Goal: Task Accomplishment & Management: Manage account settings

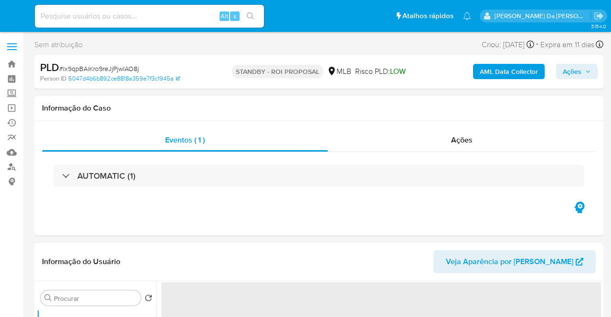
select select "10"
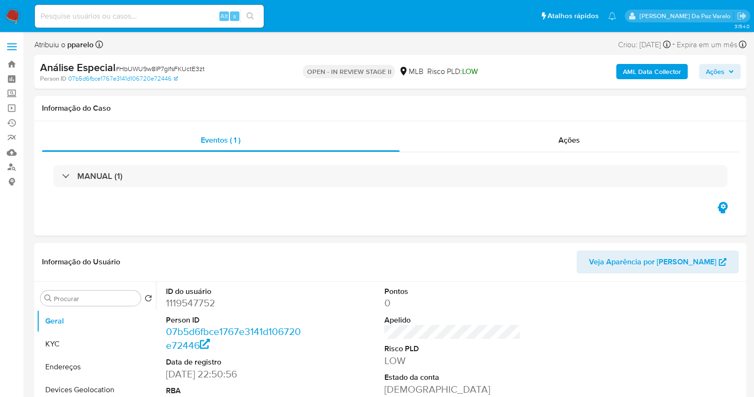
select select "10"
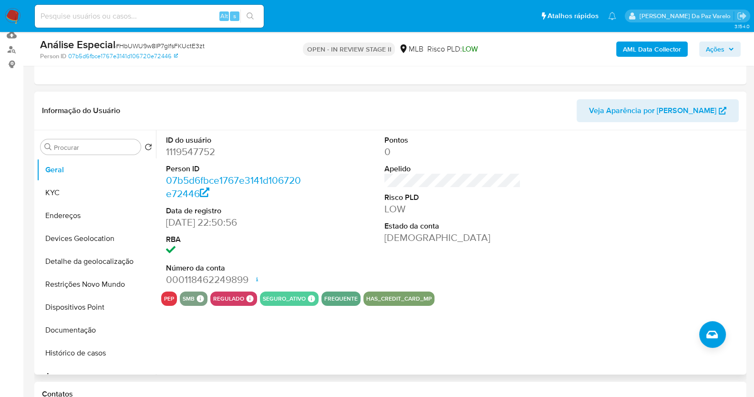
scroll to position [179, 0]
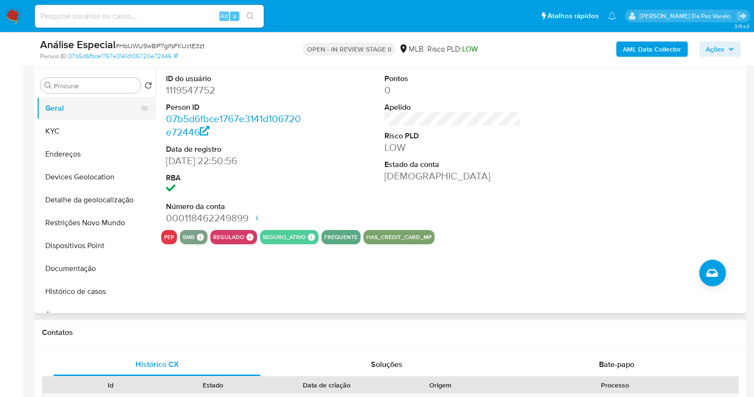
click at [48, 132] on button "KYC" at bounding box center [96, 131] width 119 height 23
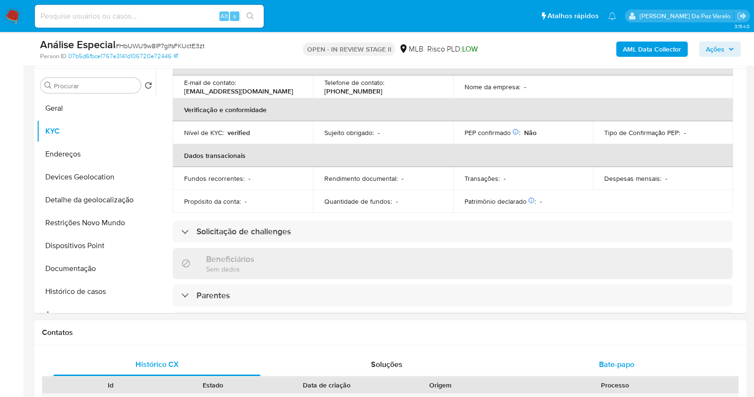
click at [621, 363] on span "Bate-papo" at bounding box center [616, 364] width 35 height 11
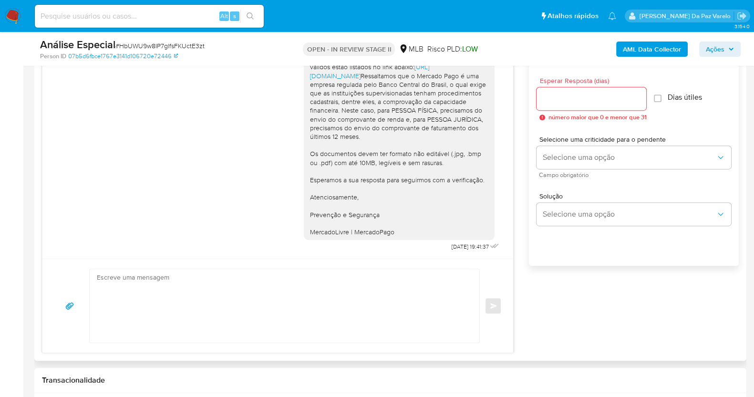
scroll to position [477, 0]
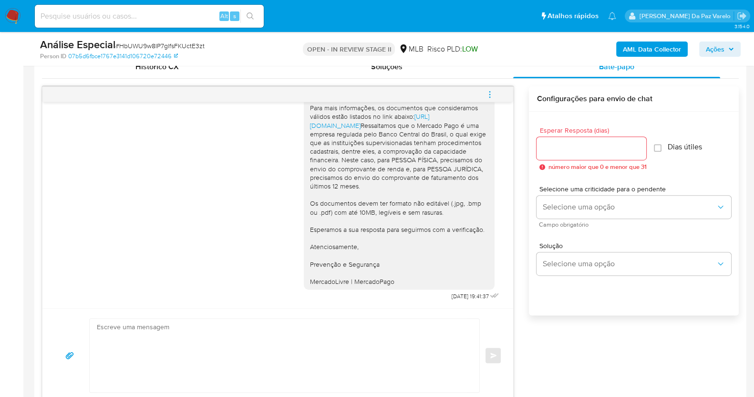
click at [168, 26] on div "Alt s" at bounding box center [149, 16] width 229 height 23
click at [172, 21] on input at bounding box center [149, 16] width 229 height 12
paste input "ZWKlcxE65sS9KaWFLBTVitW1"
type input "ZWKlcxE65sS9KaWFLBTVitW1"
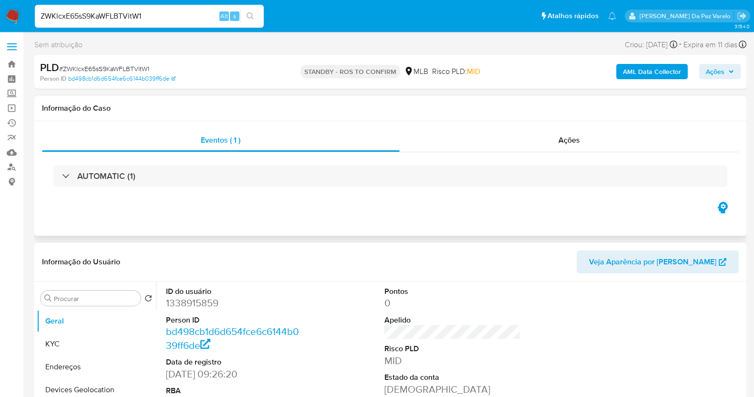
select select "10"
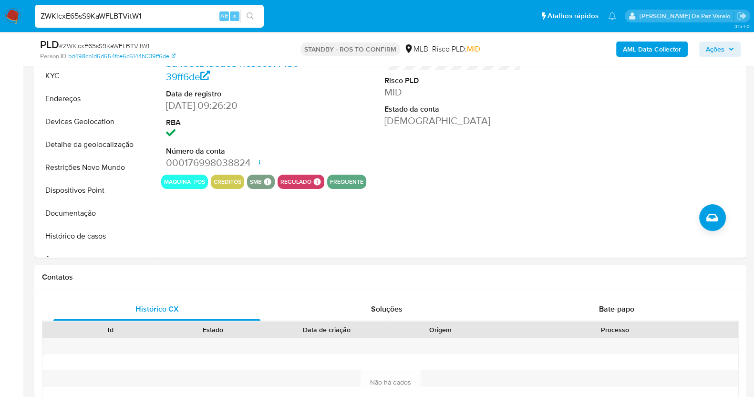
scroll to position [238, 0]
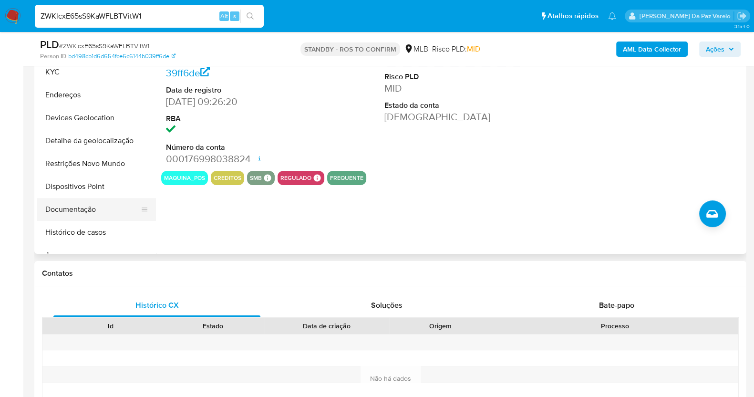
click at [84, 209] on button "Documentação" at bounding box center [93, 209] width 112 height 23
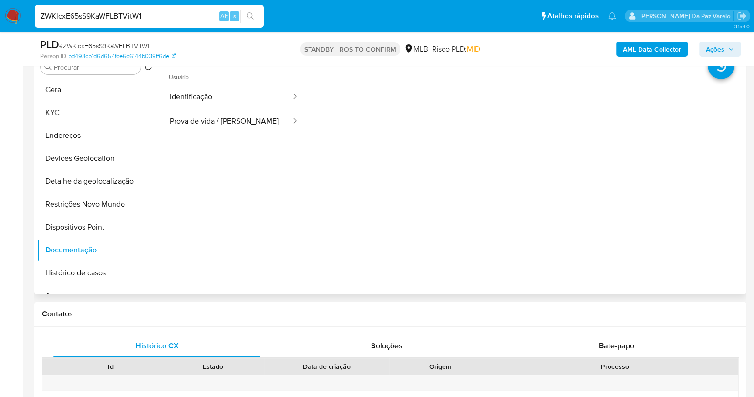
scroll to position [179, 0]
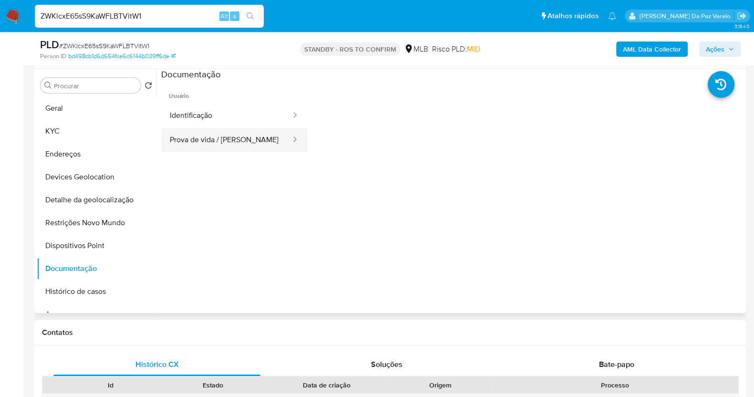
click at [236, 131] on button "Prova de vida / [PERSON_NAME]" at bounding box center [226, 140] width 131 height 24
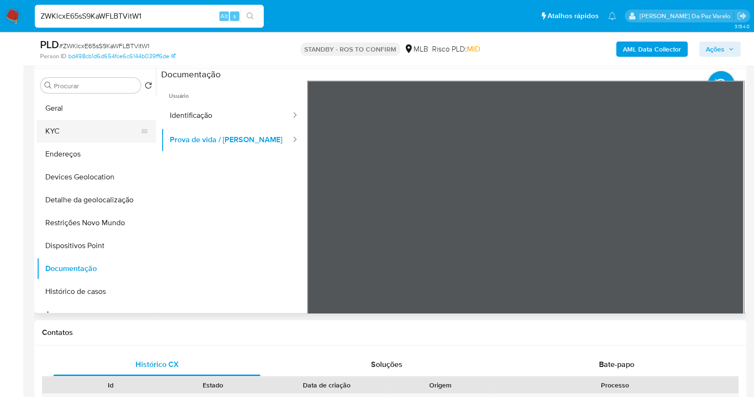
click at [104, 139] on button "KYC" at bounding box center [93, 131] width 112 height 23
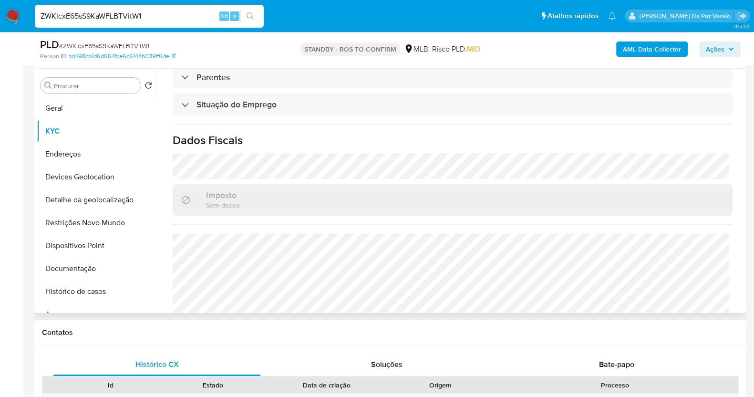
scroll to position [415, 0]
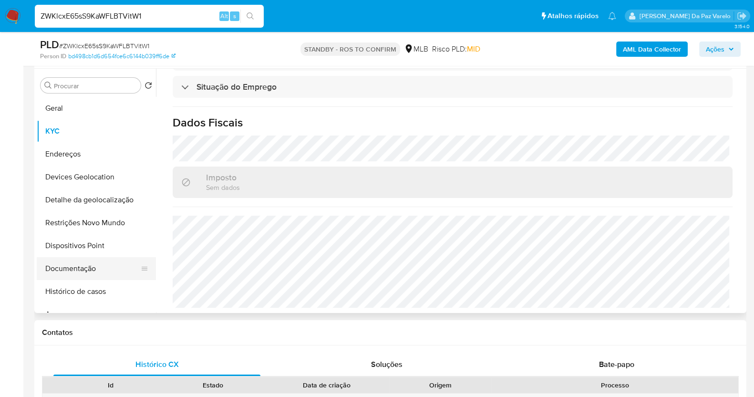
click at [92, 260] on button "Documentação" at bounding box center [93, 268] width 112 height 23
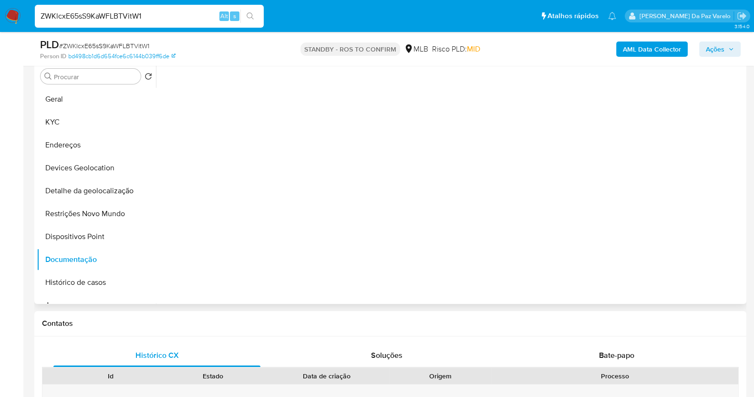
scroll to position [298, 0]
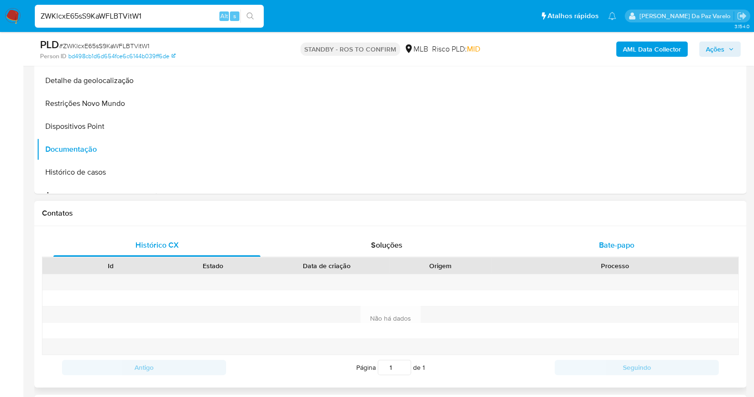
click at [615, 236] on div "Bate-papo" at bounding box center [616, 245] width 207 height 23
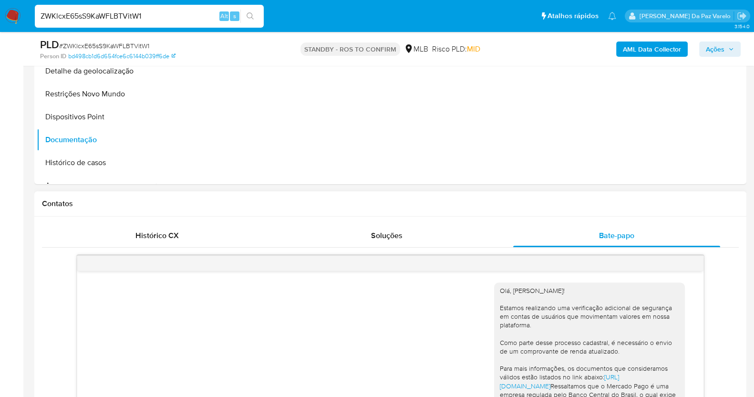
scroll to position [179, 0]
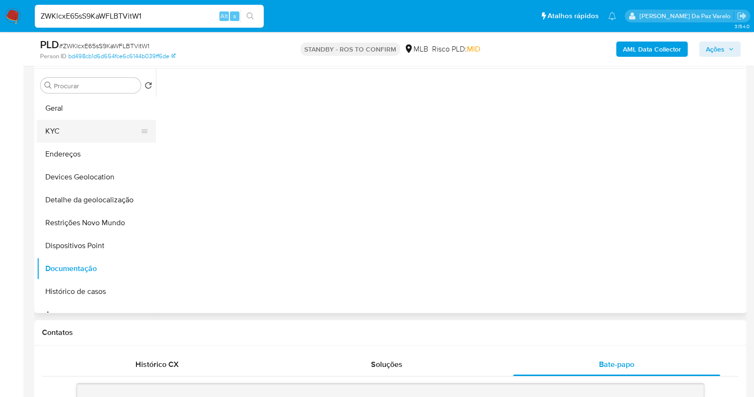
click at [60, 134] on button "KYC" at bounding box center [93, 131] width 112 height 23
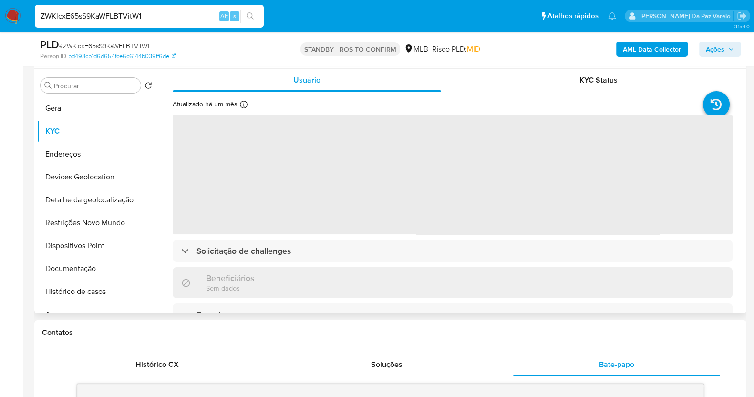
click at [243, 105] on icon at bounding box center [244, 105] width 8 height 8
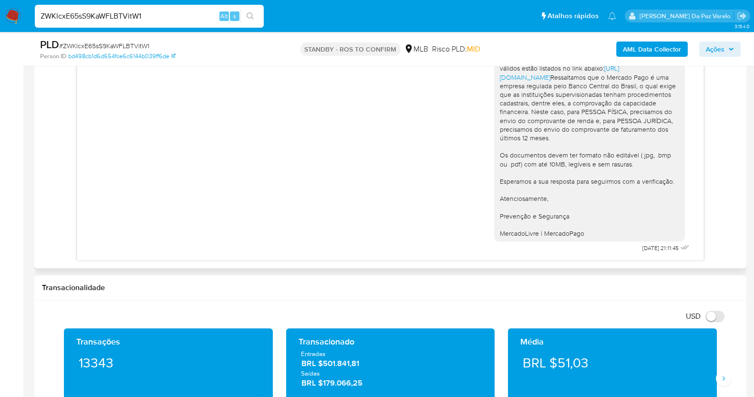
scroll to position [537, 0]
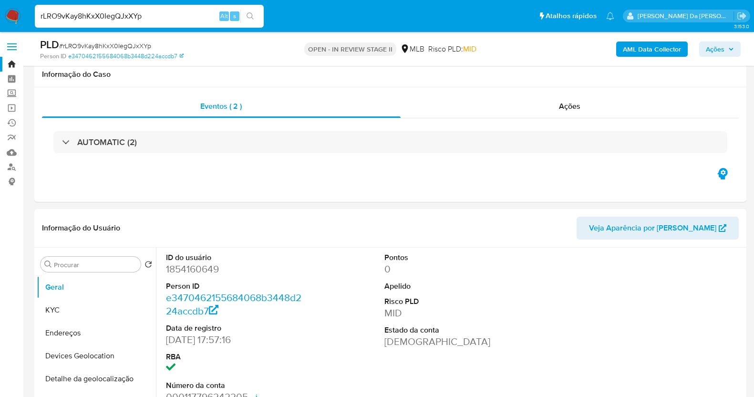
select select "10"
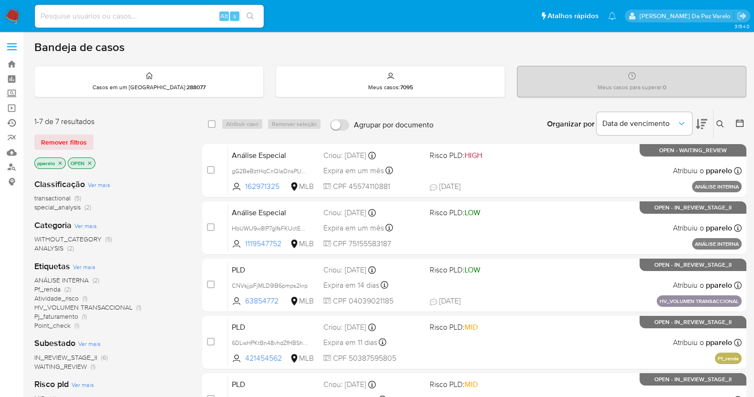
click at [14, 122] on link "Ejecuções automáticas" at bounding box center [57, 122] width 114 height 15
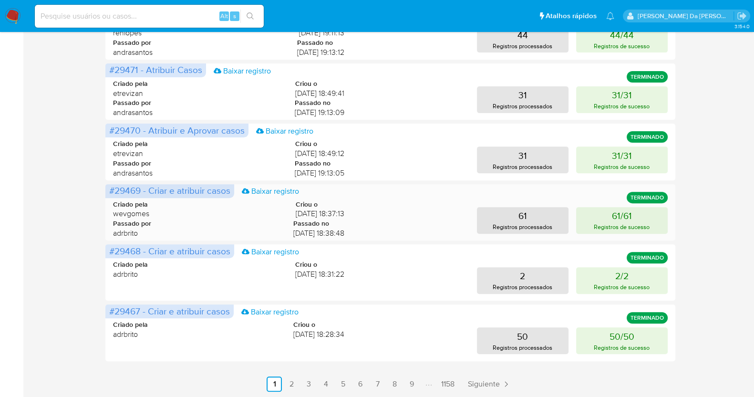
scroll to position [423, 0]
click at [291, 380] on link "2" at bounding box center [291, 383] width 15 height 15
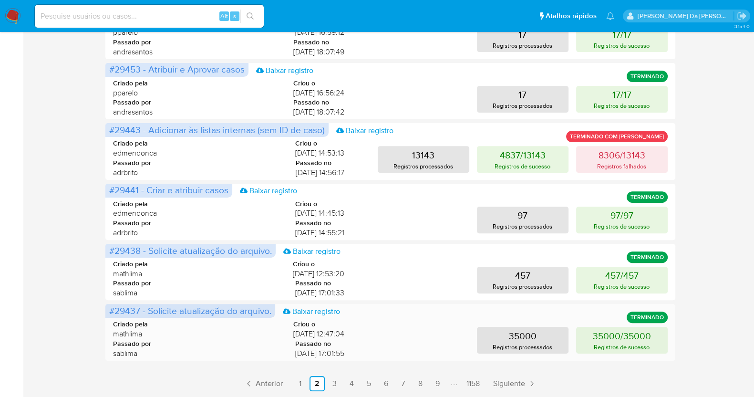
scroll to position [363, 0]
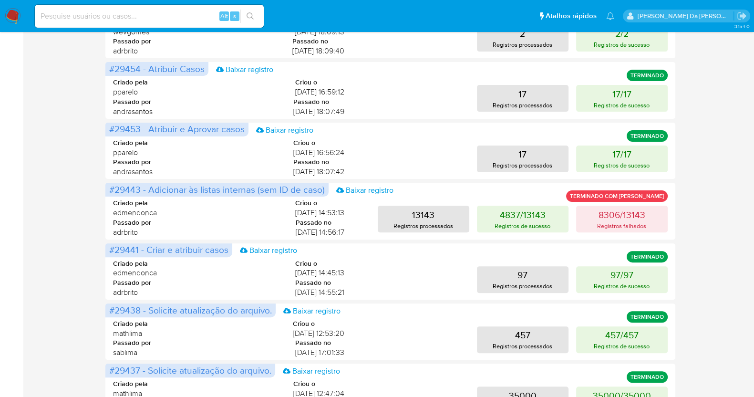
click at [158, 21] on input at bounding box center [149, 16] width 229 height 12
click at [158, 18] on input at bounding box center [149, 16] width 229 height 12
paste input "65514190110"
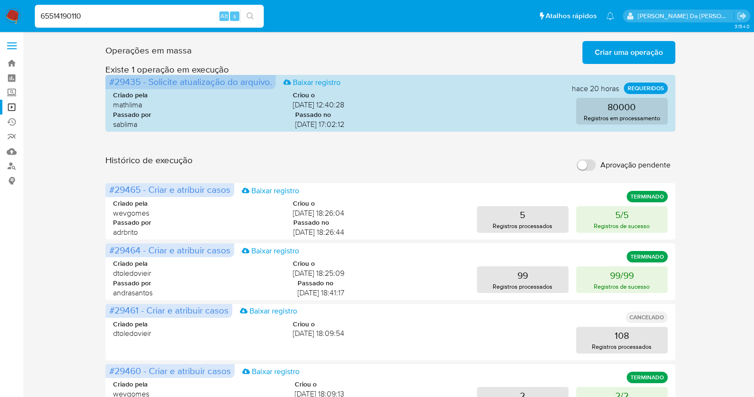
scroll to position [0, 0]
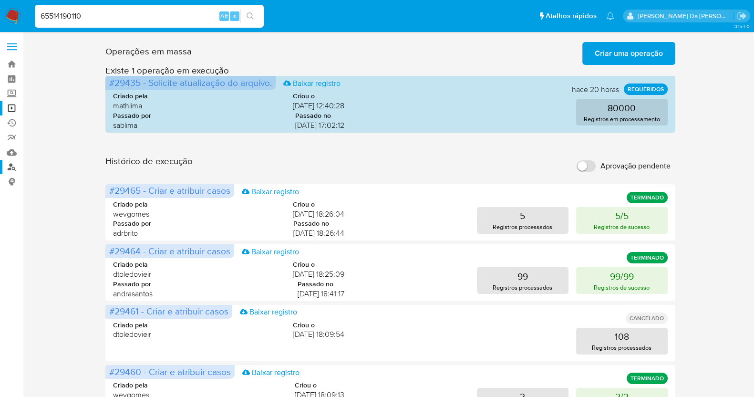
type input "65514190110"
click at [12, 168] on link "Localizador de pessoas" at bounding box center [57, 167] width 114 height 15
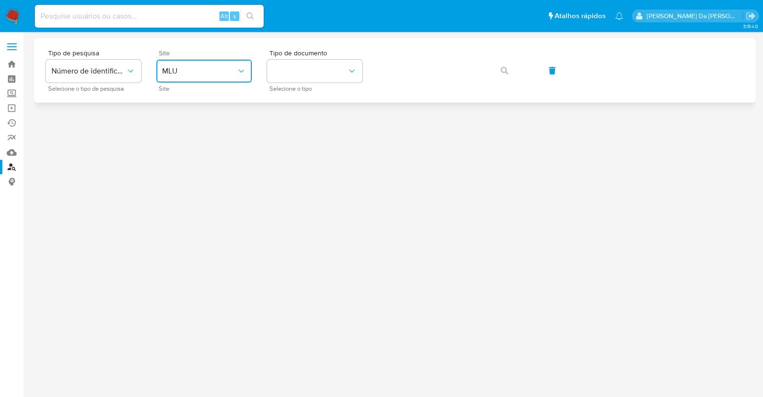
click at [184, 77] on button "MLU" at bounding box center [203, 71] width 95 height 23
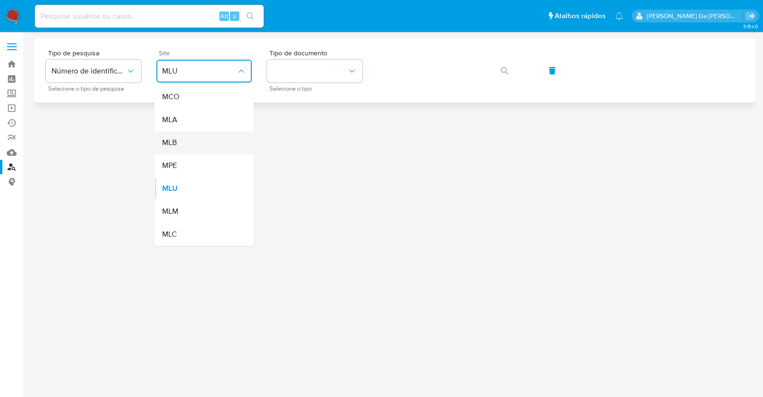
click at [181, 140] on div "MLB" at bounding box center [201, 142] width 78 height 23
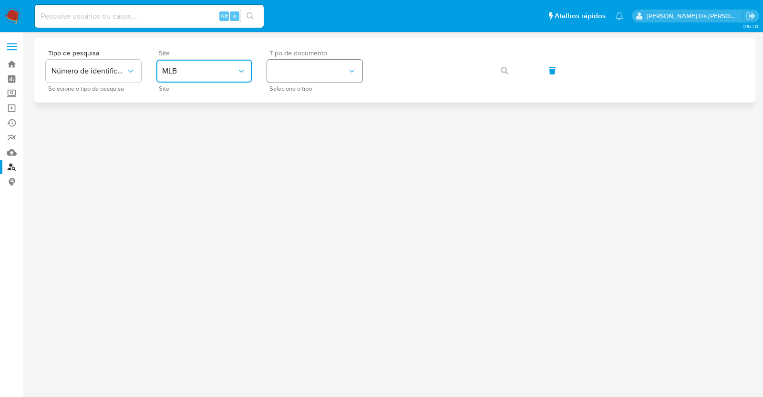
click at [319, 78] on button "identificationType" at bounding box center [314, 71] width 95 height 23
click at [298, 132] on div "CPF CPF" at bounding box center [312, 134] width 78 height 32
click at [505, 73] on icon "button" at bounding box center [505, 71] width 8 height 8
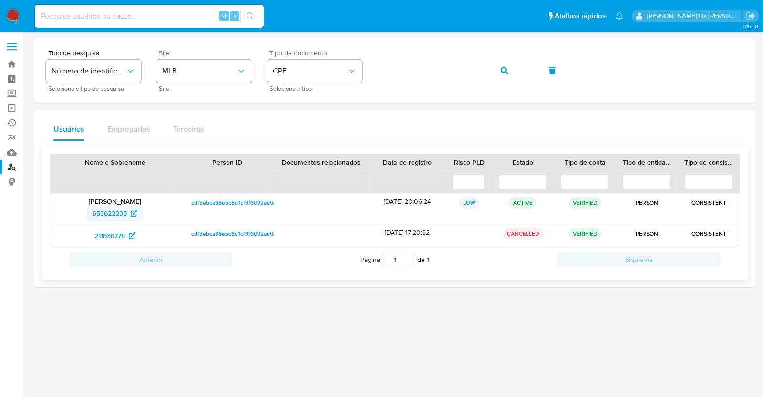
click at [118, 211] on span "653622235" at bounding box center [110, 213] width 34 height 15
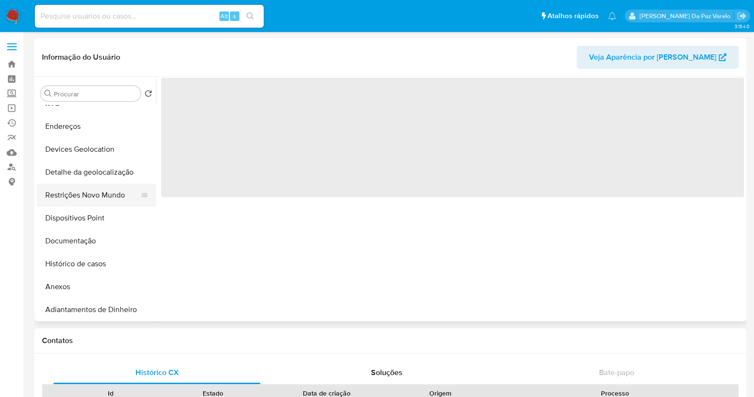
scroll to position [59, 0]
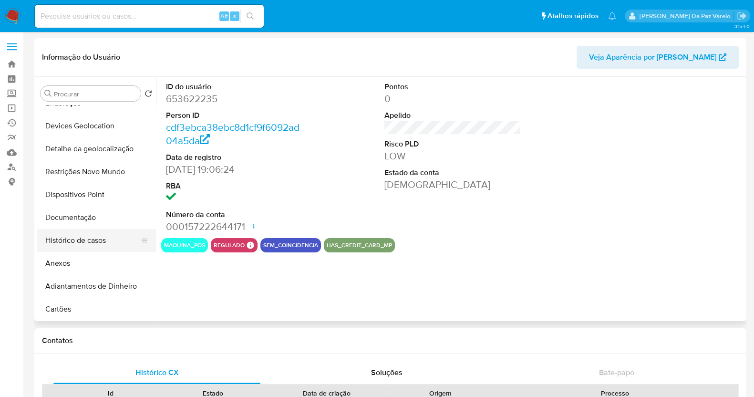
select select "10"
click at [88, 240] on button "Histórico de casos" at bounding box center [93, 240] width 112 height 23
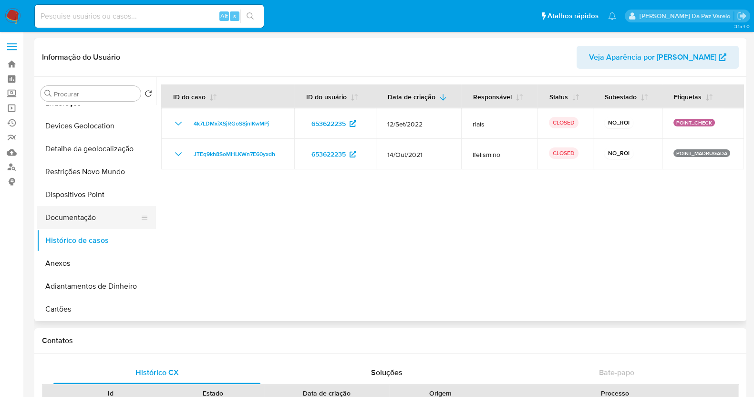
scroll to position [0, 0]
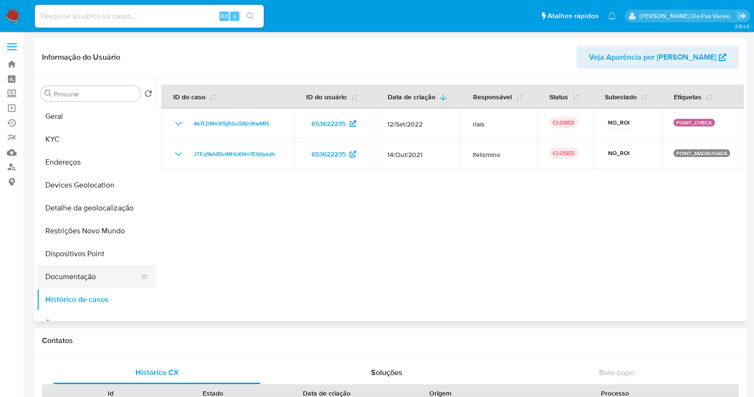
click at [76, 272] on button "Documentação" at bounding box center [93, 276] width 112 height 23
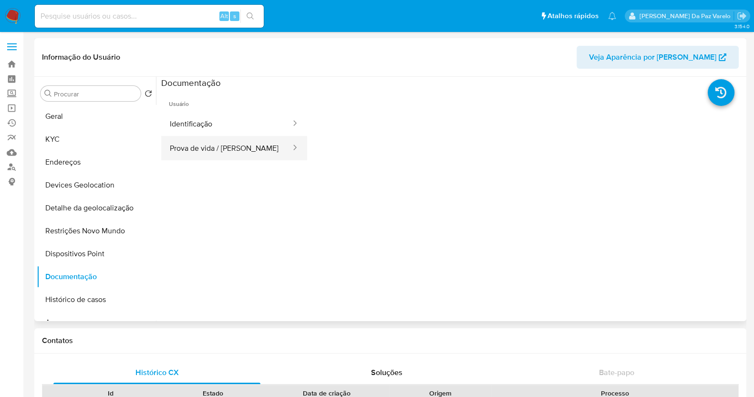
click at [199, 158] on button "Prova de vida / Selfie" at bounding box center [226, 148] width 131 height 24
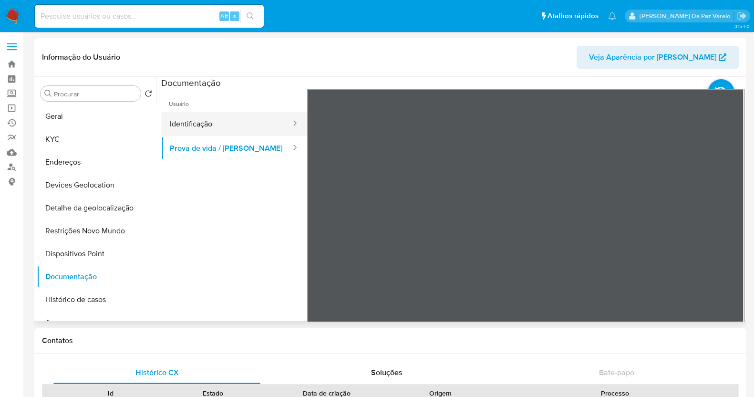
click at [212, 130] on button "Identificação" at bounding box center [226, 124] width 131 height 24
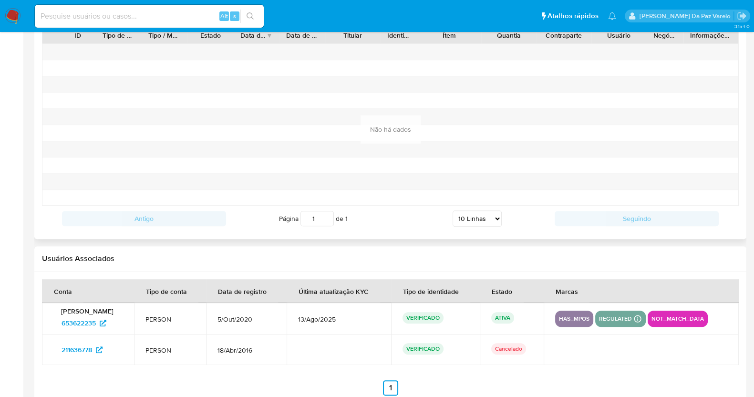
scroll to position [937, 0]
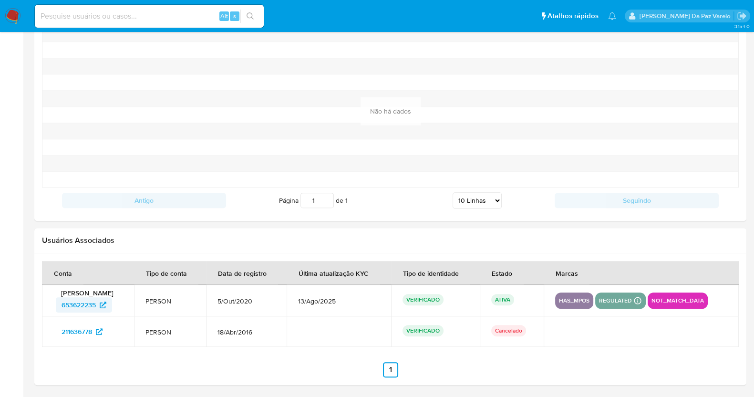
click at [91, 303] on span "653622235" at bounding box center [79, 304] width 34 height 15
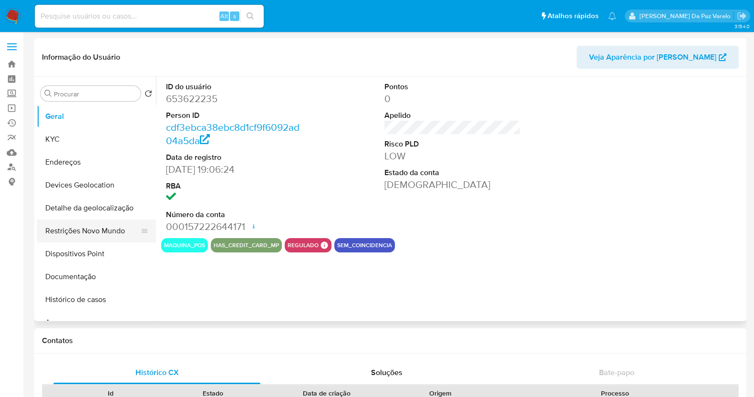
select select "10"
click at [90, 279] on button "Documentação" at bounding box center [93, 276] width 112 height 23
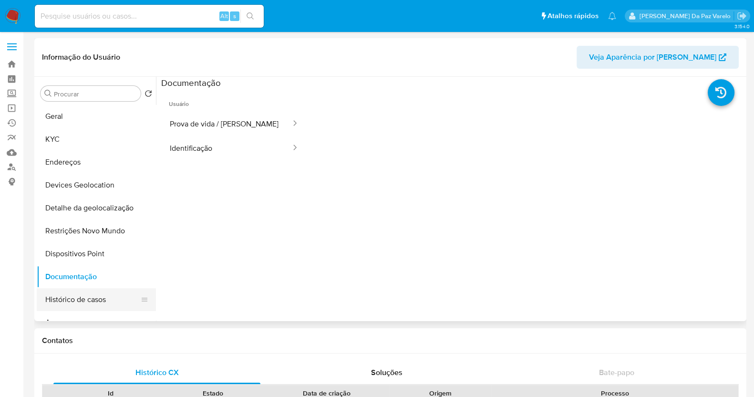
click at [91, 299] on button "Histórico de casos" at bounding box center [93, 299] width 112 height 23
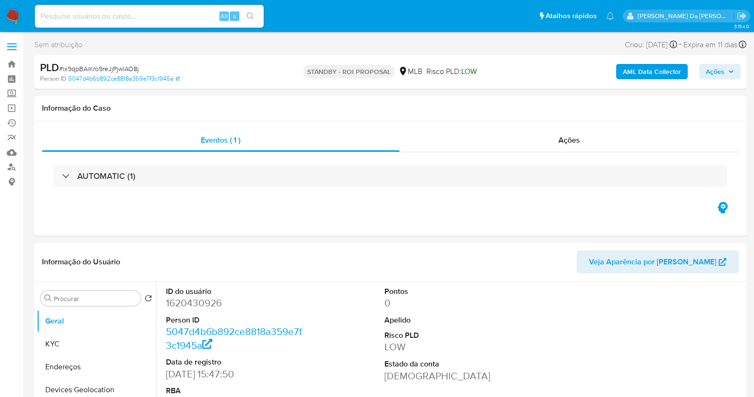
select select "10"
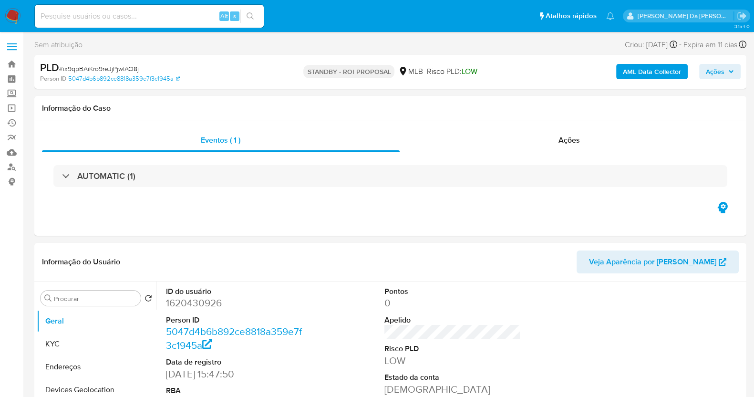
click at [10, 15] on img at bounding box center [13, 16] width 16 height 16
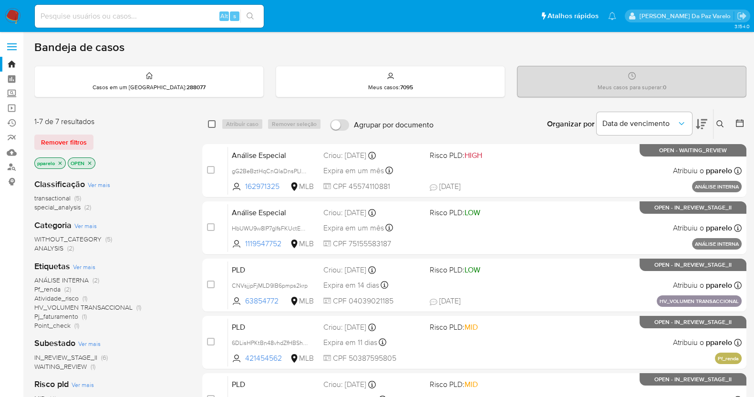
click at [209, 121] on input "checkbox" at bounding box center [212, 124] width 8 height 8
checkbox input "true"
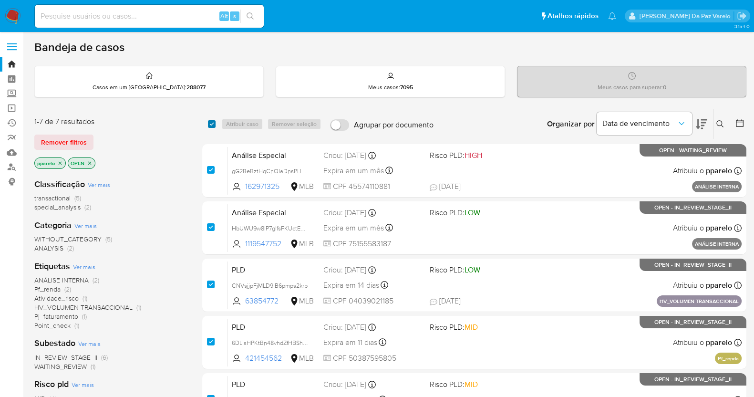
checkbox input "true"
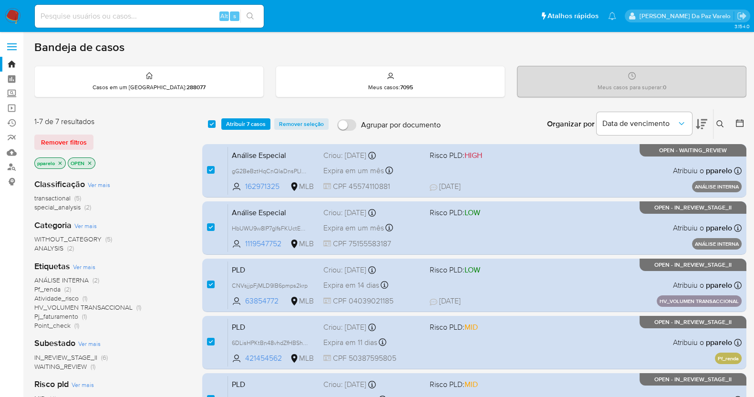
click at [15, 16] on img at bounding box center [13, 16] width 16 height 16
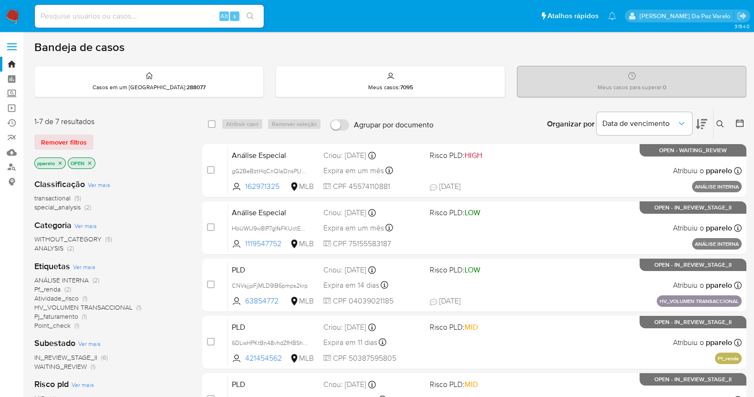
click at [719, 127] on icon at bounding box center [720, 124] width 8 height 8
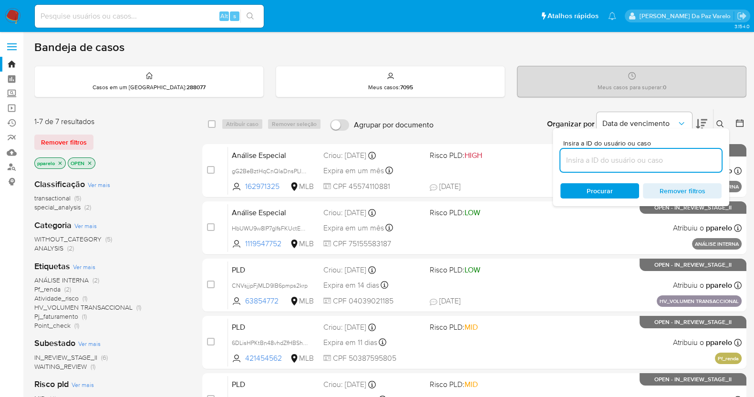
click at [614, 161] on input at bounding box center [640, 160] width 161 height 12
type input "ZWKlcxE65sS9KaWFLBTVitW1"
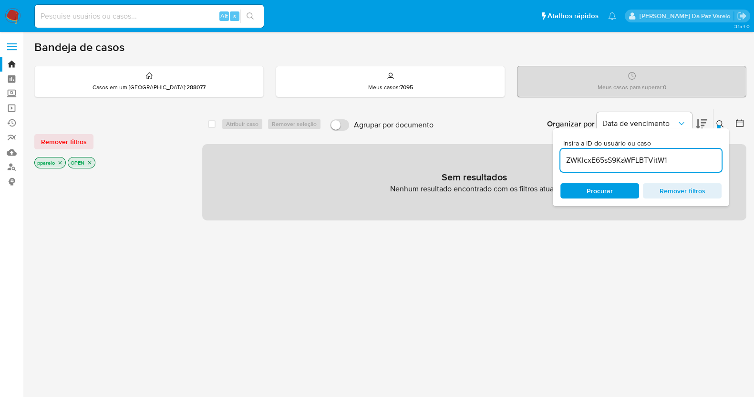
click at [66, 161] on div "pparelo OPEN" at bounding box center [110, 163] width 153 height 13
click at [61, 163] on icon "close-filter" at bounding box center [60, 163] width 6 height 6
click at [58, 163] on icon "close-filter" at bounding box center [56, 163] width 6 height 6
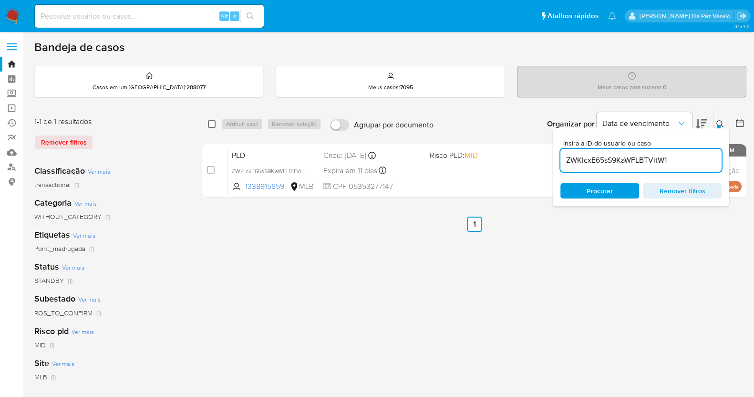
click at [212, 122] on input "checkbox" at bounding box center [212, 124] width 8 height 8
checkbox input "true"
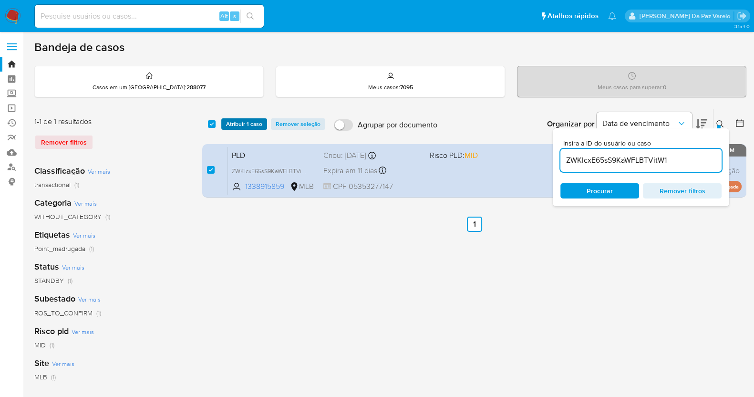
click at [234, 122] on span "Atribuir 1 caso" at bounding box center [244, 124] width 36 height 10
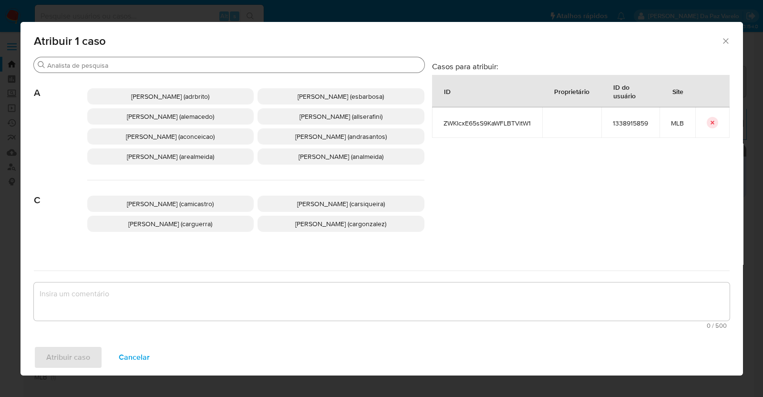
click at [236, 68] on input "Procurar" at bounding box center [234, 65] width 374 height 9
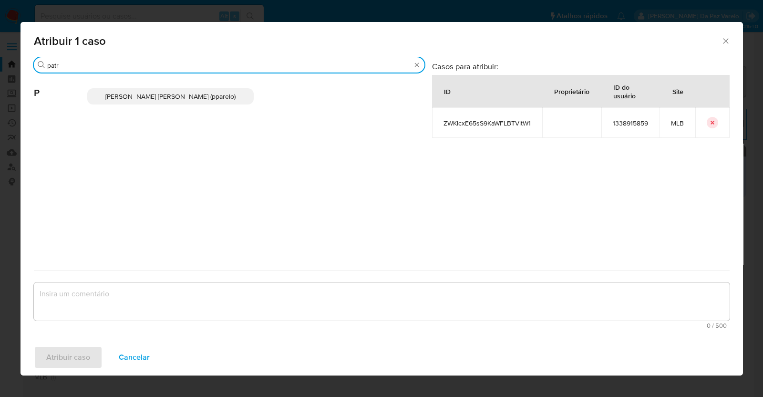
type input "patr"
click at [217, 102] on p "Patricia Aparecida Da Paz Varelo (pparelo)" at bounding box center [170, 96] width 167 height 16
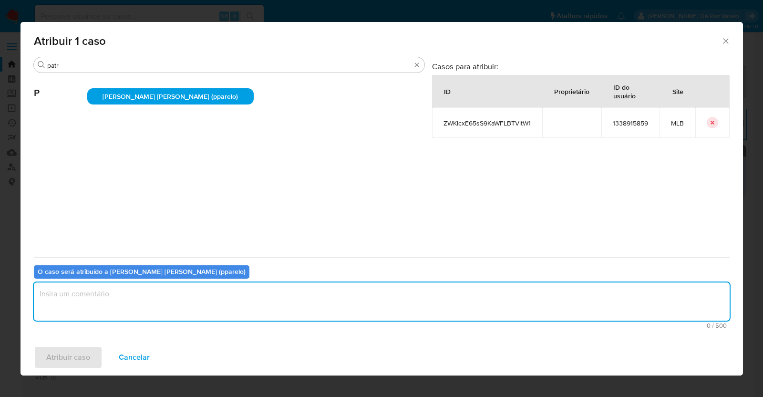
click at [302, 287] on textarea "assign-modal" at bounding box center [382, 301] width 696 height 38
type textarea "."
click at [83, 361] on span "Atribuir caso" at bounding box center [68, 357] width 44 height 21
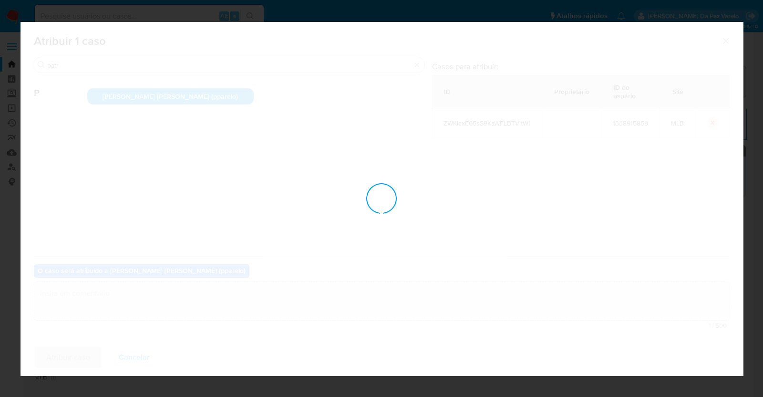
checkbox input "false"
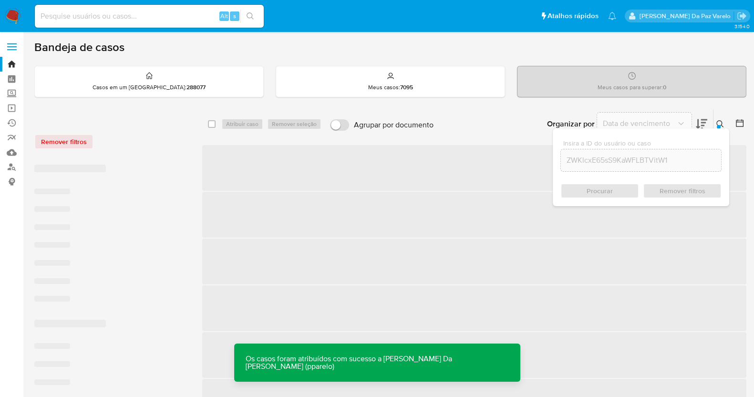
click at [722, 118] on button at bounding box center [722, 123] width 16 height 11
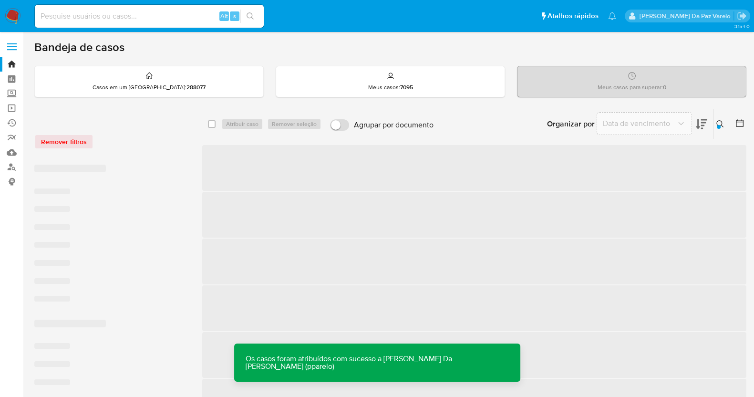
click at [722, 118] on button at bounding box center [722, 123] width 16 height 11
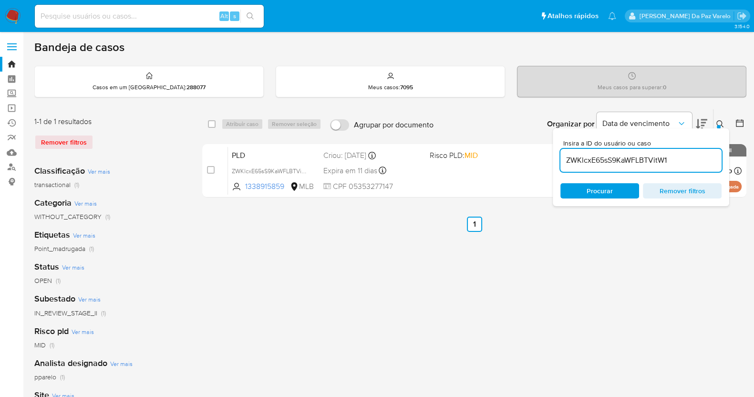
click at [720, 118] on button at bounding box center [722, 123] width 16 height 11
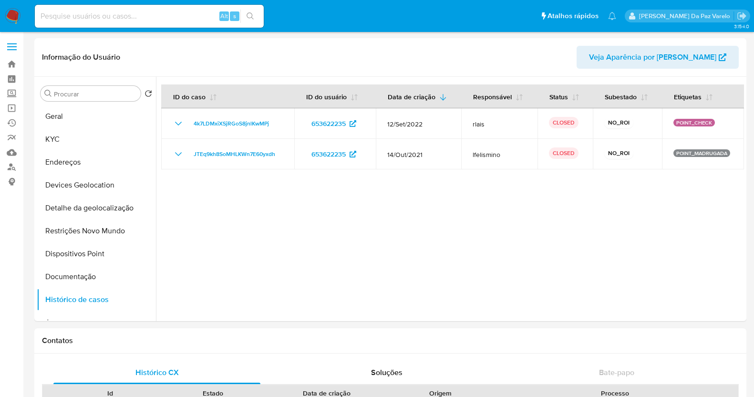
select select "10"
